Goal: Download file/media

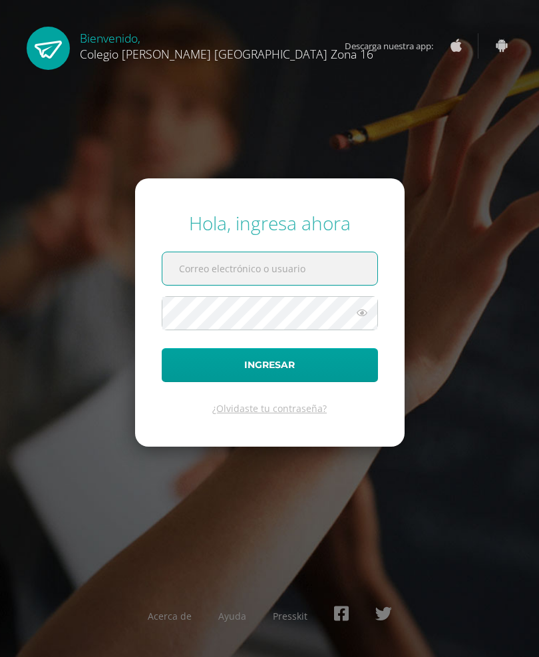
type input "[EMAIL_ADDRESS][DOMAIN_NAME]"
click at [269, 382] on button "Ingresar" at bounding box center [270, 365] width 216 height 34
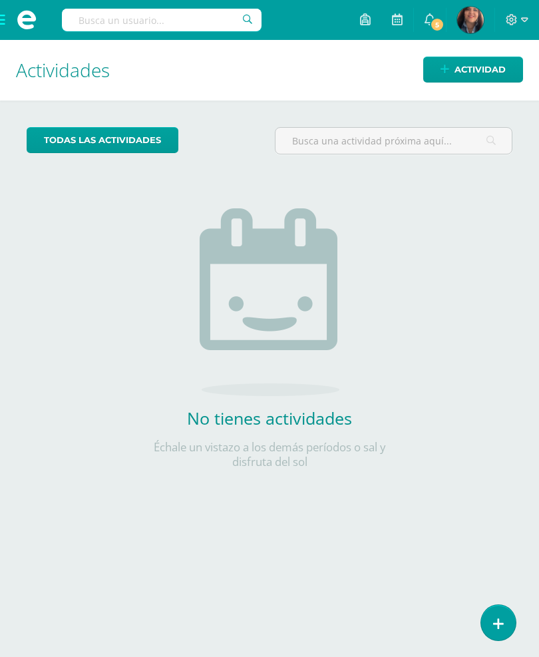
click at [1, 25] on span at bounding box center [26, 20] width 53 height 40
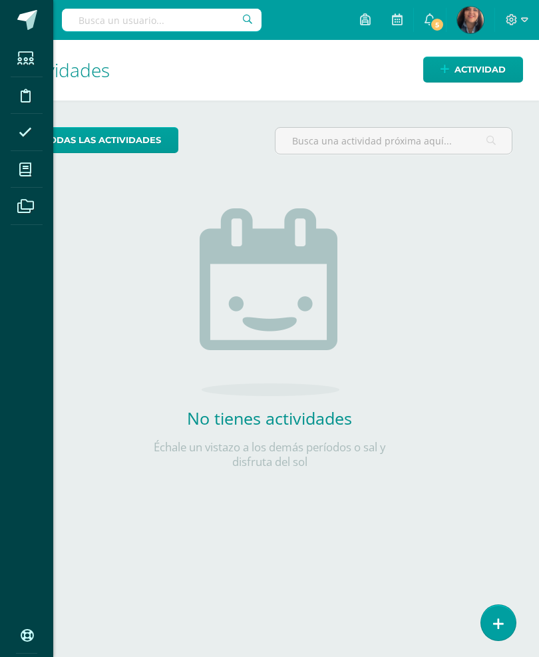
click at [27, 168] on icon at bounding box center [25, 169] width 12 height 13
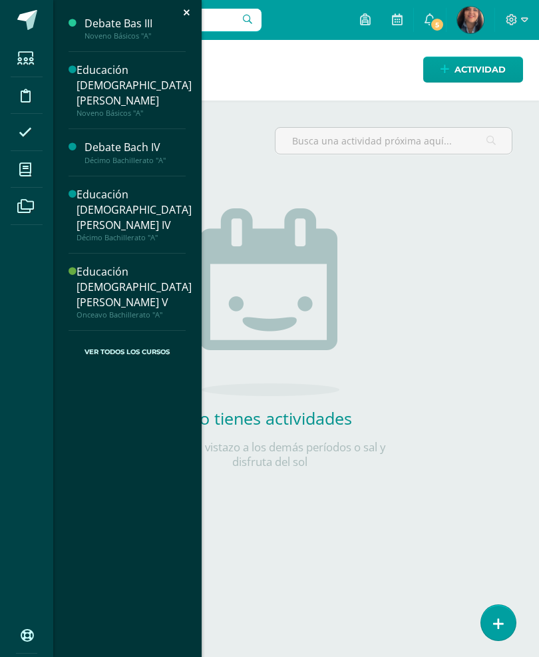
click at [123, 33] on div "Noveno Básicos "A"" at bounding box center [135, 35] width 101 height 9
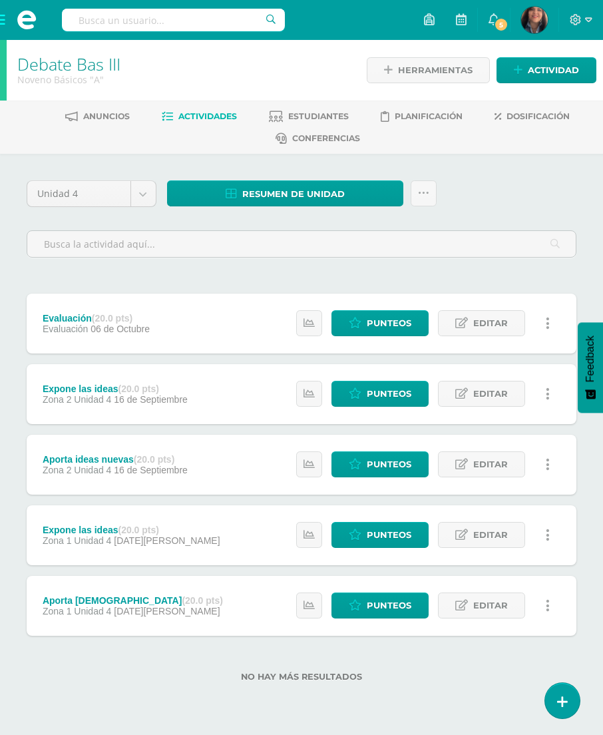
click at [265, 191] on span "Resumen de unidad" at bounding box center [293, 194] width 102 height 25
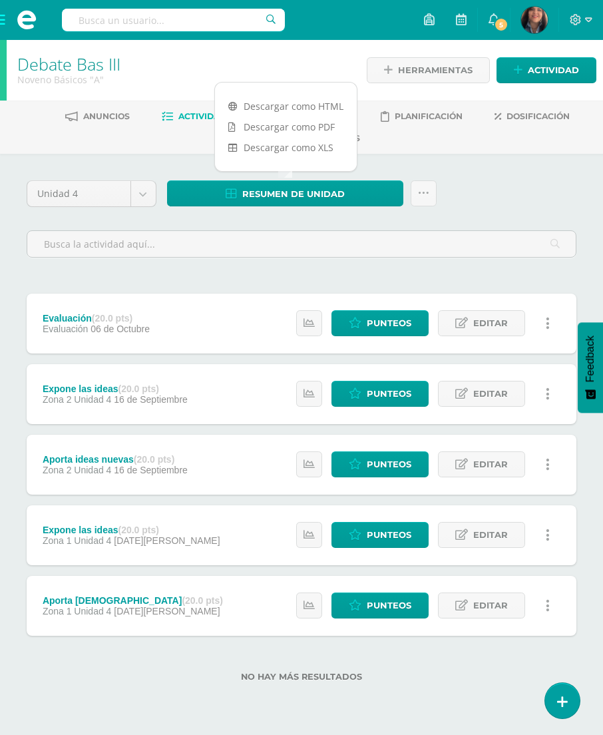
click at [261, 124] on link "Descargar como PDF" at bounding box center [286, 126] width 142 height 21
click at [1, 23] on span at bounding box center [26, 20] width 53 height 40
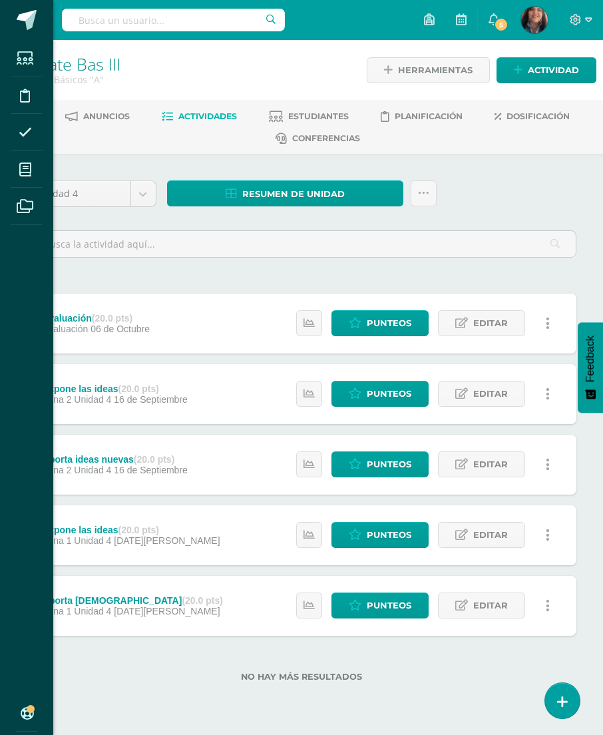
click at [26, 177] on span at bounding box center [26, 169] width 30 height 30
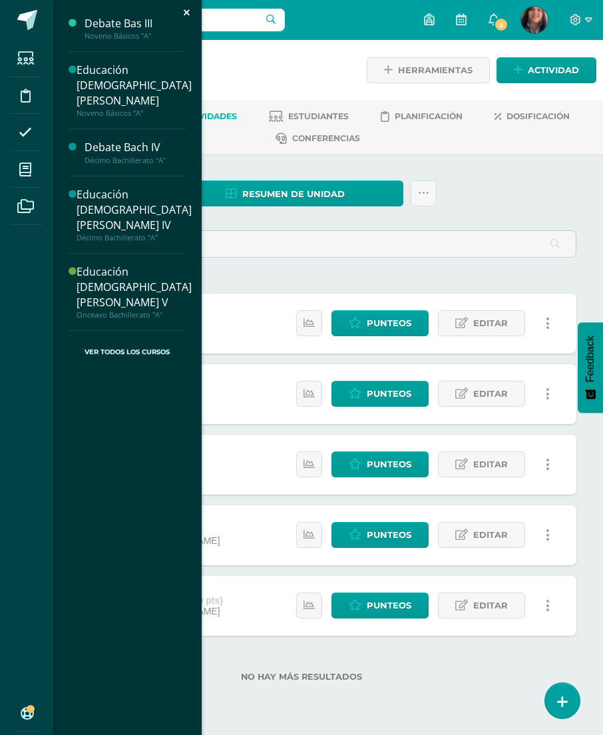
click at [115, 81] on div "Educación [DEMOGRAPHIC_DATA][PERSON_NAME]" at bounding box center [134, 86] width 115 height 46
click at [119, 79] on div "Educación [DEMOGRAPHIC_DATA][PERSON_NAME]" at bounding box center [134, 86] width 115 height 46
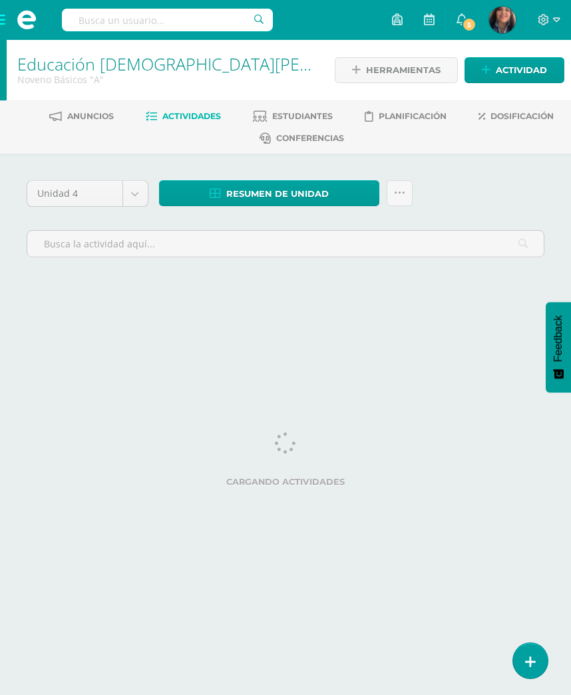
click at [242, 192] on span "Resumen de unidad" at bounding box center [277, 194] width 102 height 25
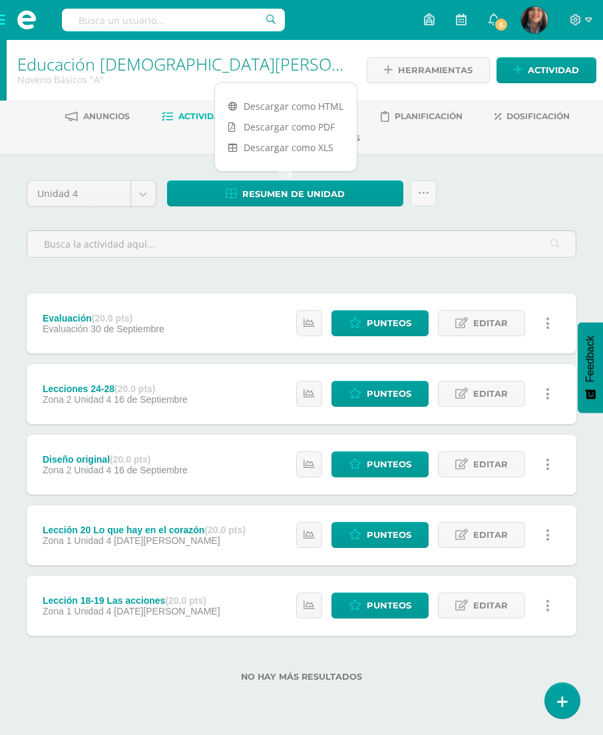
click at [289, 127] on link "Descargar como PDF" at bounding box center [286, 126] width 142 height 21
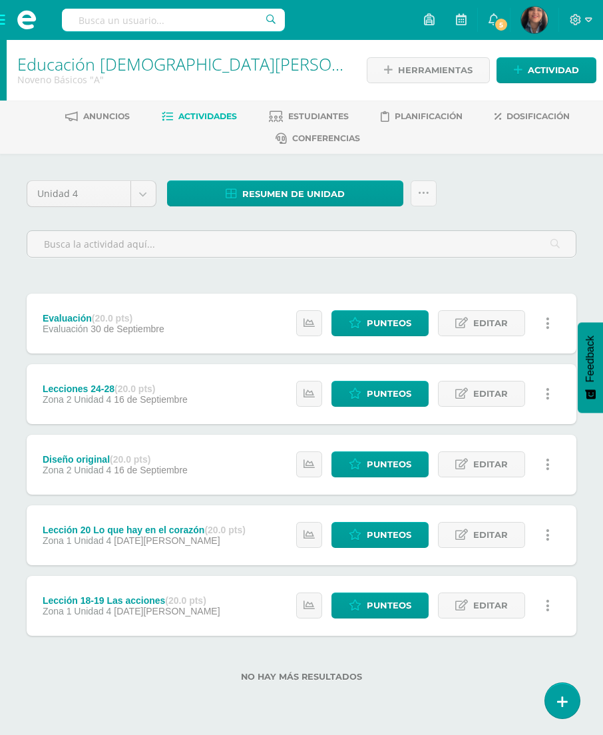
click at [0, 15] on span at bounding box center [26, 20] width 53 height 40
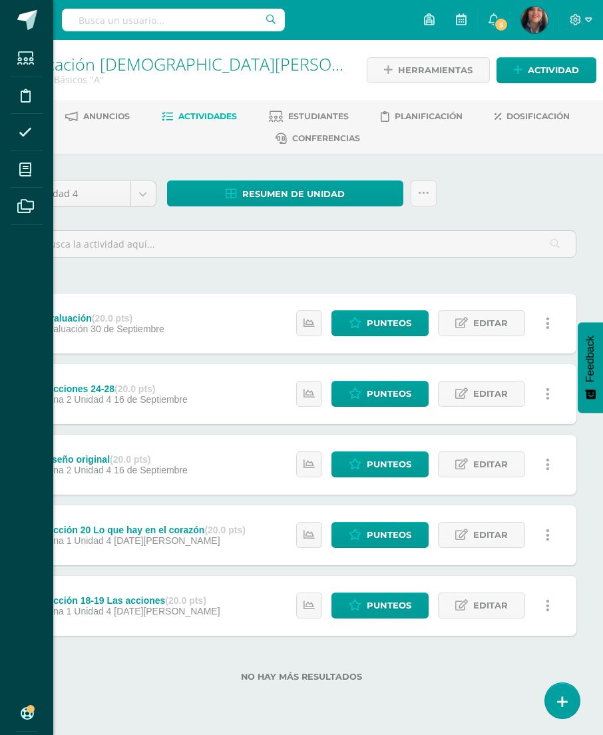
click at [22, 164] on icon at bounding box center [25, 169] width 12 height 13
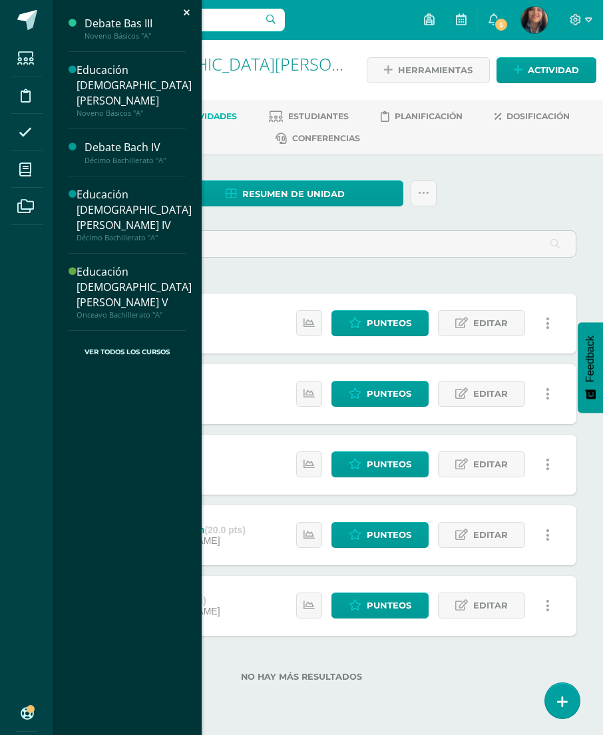
click at [325, 230] on div "Estudiantes Disciplina Asistencia Mis cursos Archivos Soporte Ayuda Reportar un…" at bounding box center [301, 367] width 603 height 735
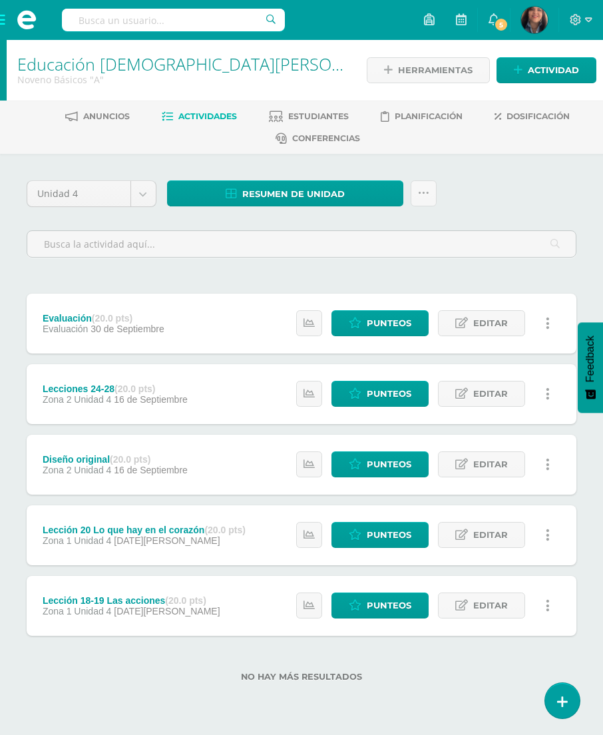
click at [266, 196] on span "Resumen de unidad" at bounding box center [293, 194] width 102 height 25
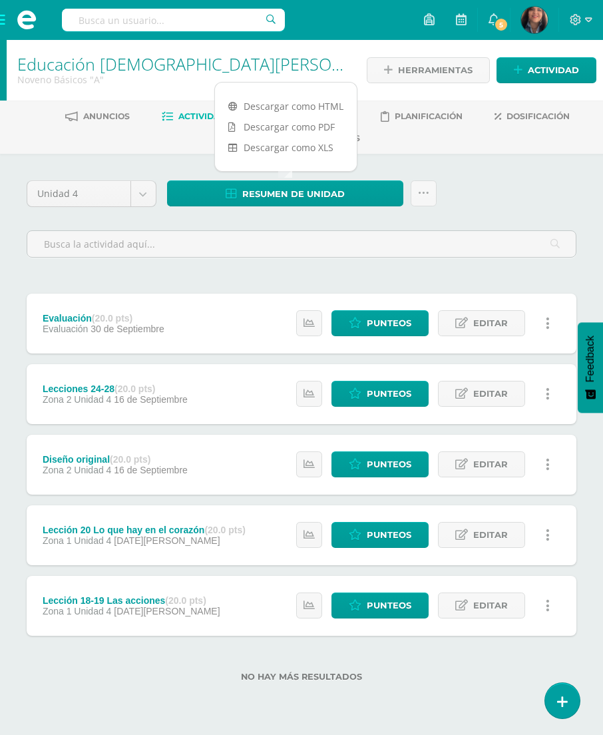
click at [283, 137] on link "Descargar como XLS" at bounding box center [286, 147] width 142 height 21
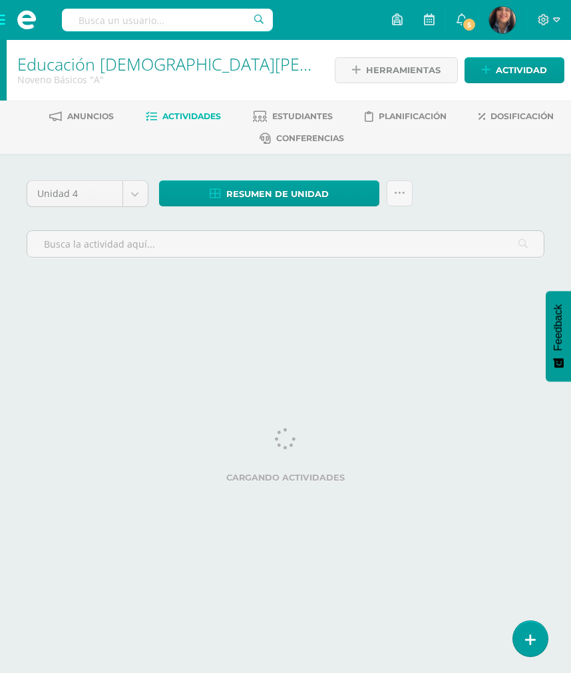
click at [0, 17] on span at bounding box center [26, 20] width 53 height 40
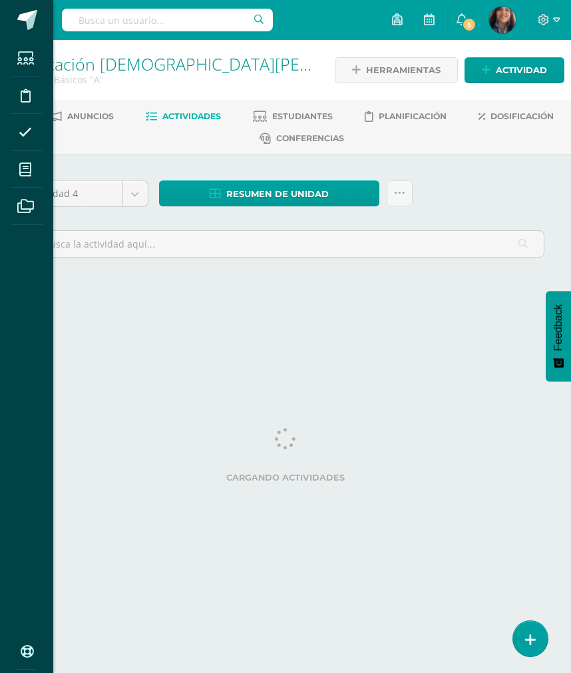
click at [25, 174] on icon at bounding box center [25, 169] width 12 height 13
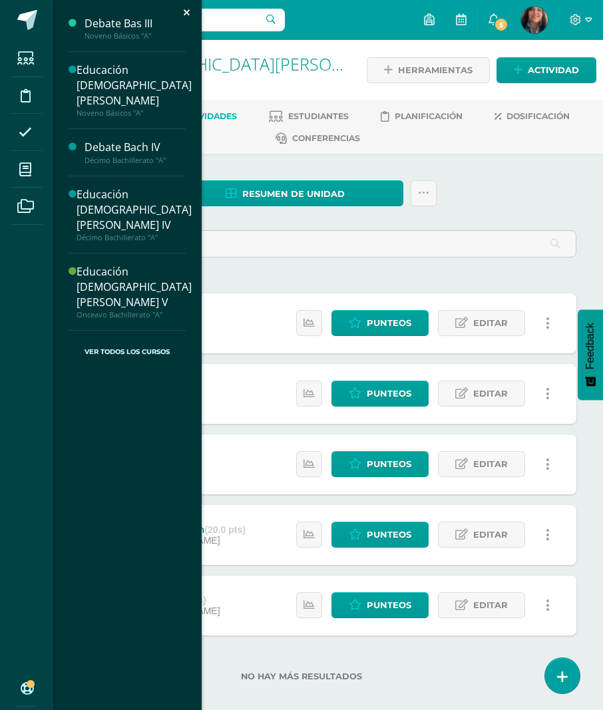
click at [287, 186] on div "Estudiantes Disciplina Asistencia Mis cursos Archivos Soporte Ayuda Reportar un…" at bounding box center [301, 355] width 603 height 710
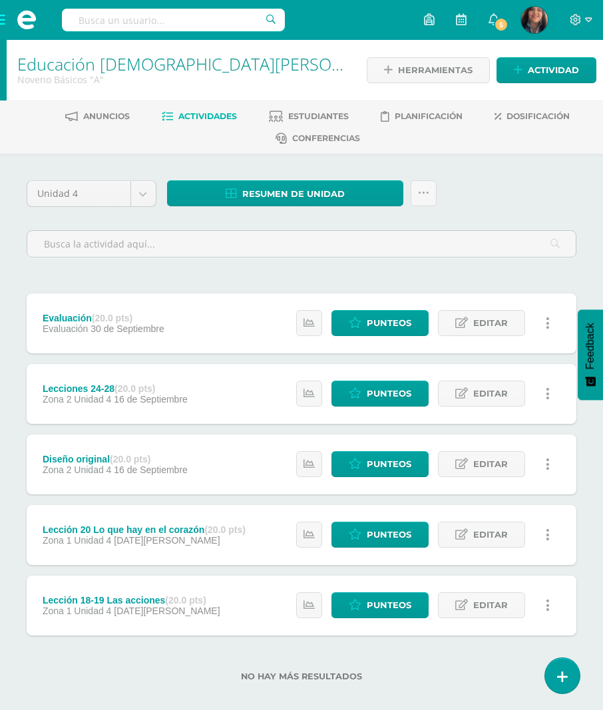
click at [269, 204] on span "Resumen de unidad" at bounding box center [293, 194] width 102 height 25
click at [287, 127] on link "Descargar como PDF" at bounding box center [286, 126] width 142 height 21
click at [0, 15] on span at bounding box center [26, 20] width 53 height 40
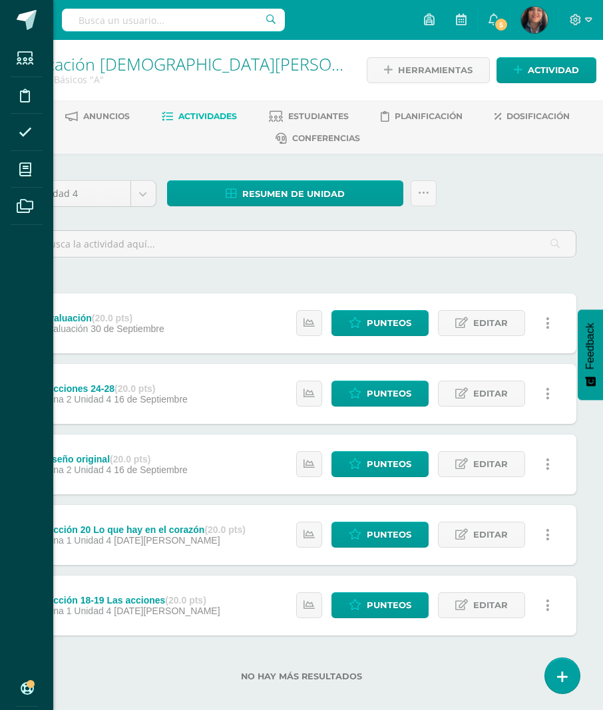
click at [24, 170] on icon at bounding box center [25, 169] width 12 height 13
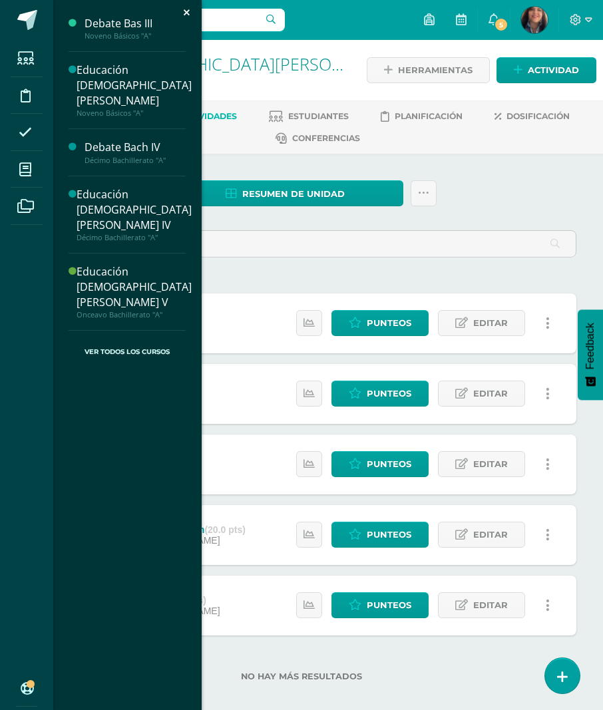
click at [112, 187] on div "Educación [DEMOGRAPHIC_DATA][PERSON_NAME] IV" at bounding box center [134, 210] width 115 height 46
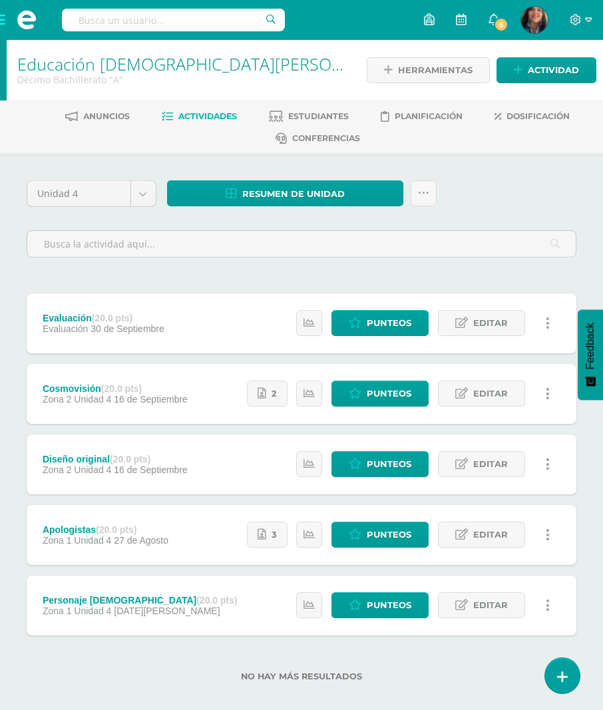
click at [278, 191] on span "Resumen de unidad" at bounding box center [293, 194] width 102 height 25
click at [282, 130] on link "Descargar como PDF" at bounding box center [286, 126] width 142 height 21
click at [4, 9] on span at bounding box center [26, 20] width 53 height 40
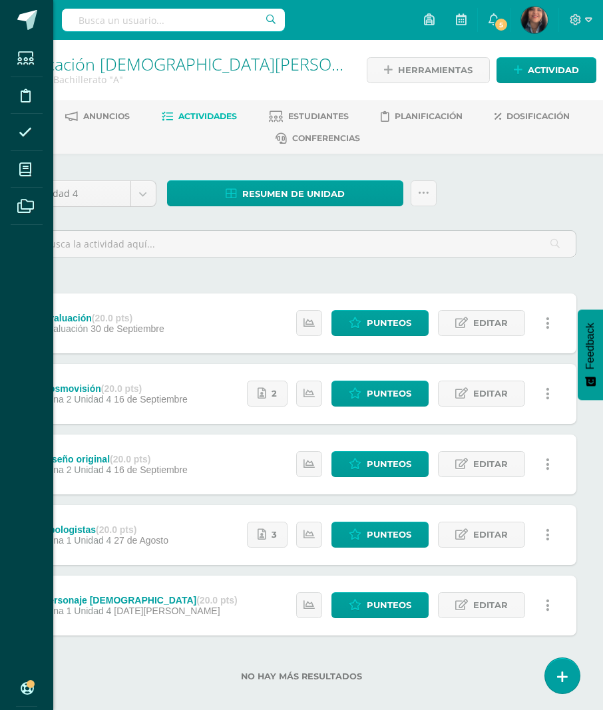
click at [22, 165] on icon at bounding box center [25, 169] width 12 height 13
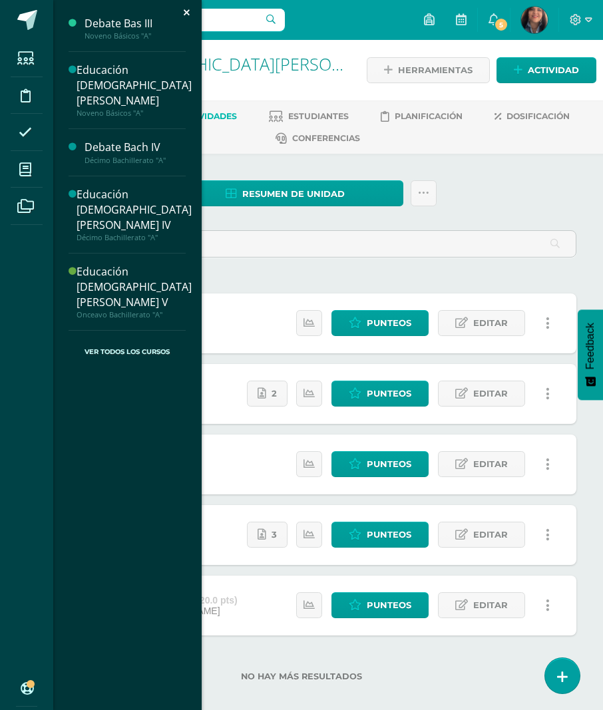
click at [111, 156] on div "Décimo Bachillerato "A"" at bounding box center [135, 160] width 101 height 9
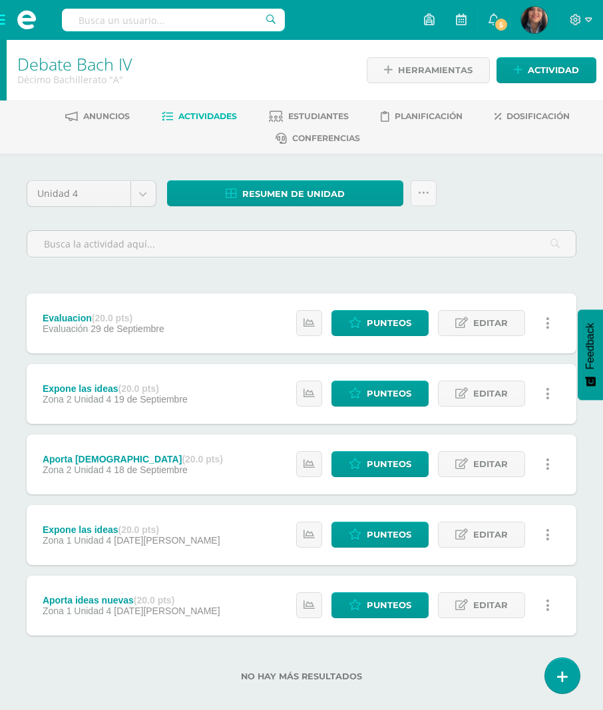
click at [260, 184] on span "Resumen de unidad" at bounding box center [293, 194] width 102 height 25
click at [280, 128] on link "Descargar como PDF" at bounding box center [286, 126] width 142 height 21
click at [0, 17] on span at bounding box center [26, 20] width 53 height 40
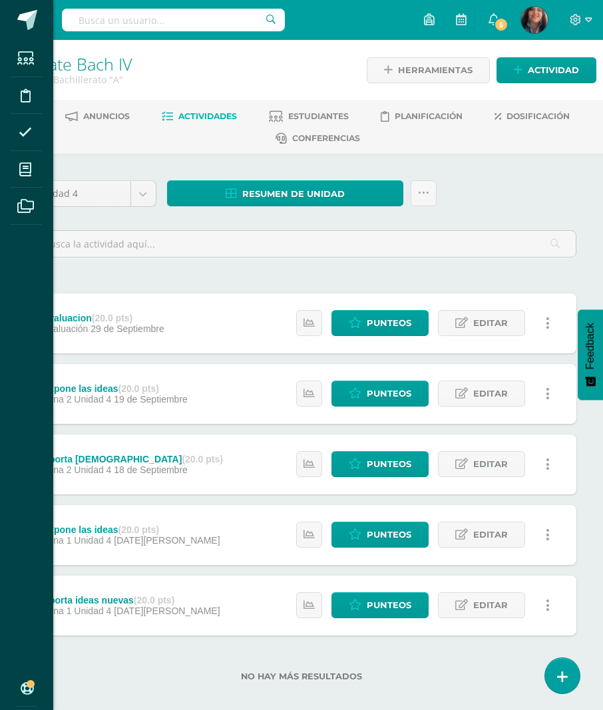
click at [26, 169] on icon at bounding box center [25, 169] width 12 height 13
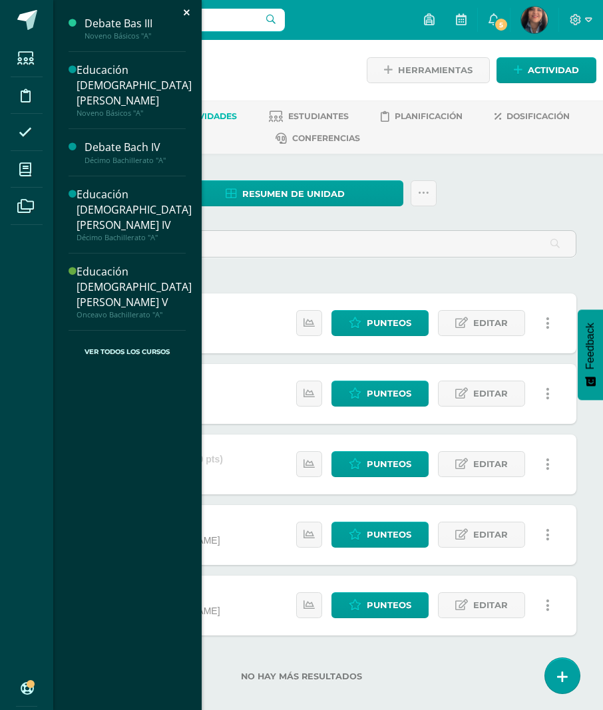
click at [108, 264] on div "Educación [DEMOGRAPHIC_DATA][PERSON_NAME] V" at bounding box center [134, 287] width 115 height 46
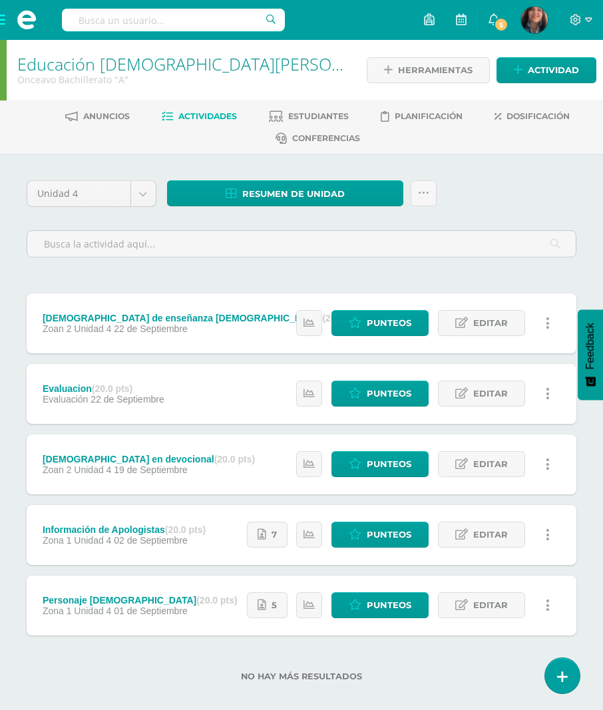
click at [260, 191] on span "Resumen de unidad" at bounding box center [293, 194] width 102 height 25
click at [287, 131] on link "Descargar como PDF" at bounding box center [286, 126] width 142 height 21
